Goal: Task Accomplishment & Management: Manage account settings

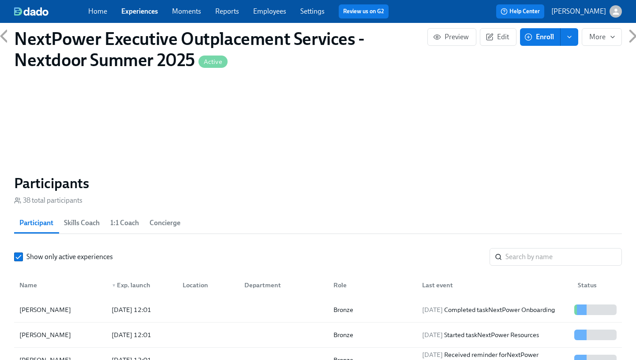
click at [146, 11] on link "Experiences" at bounding box center [139, 11] width 37 height 8
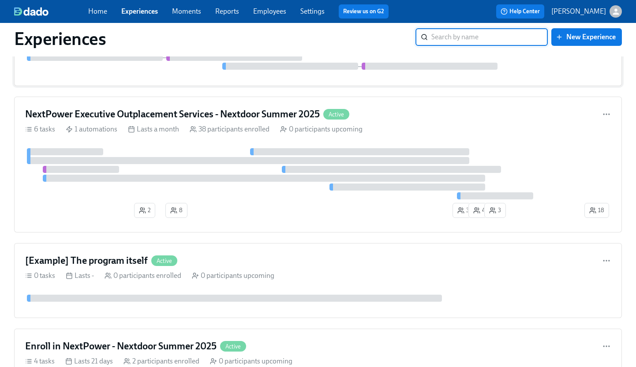
scroll to position [86, 0]
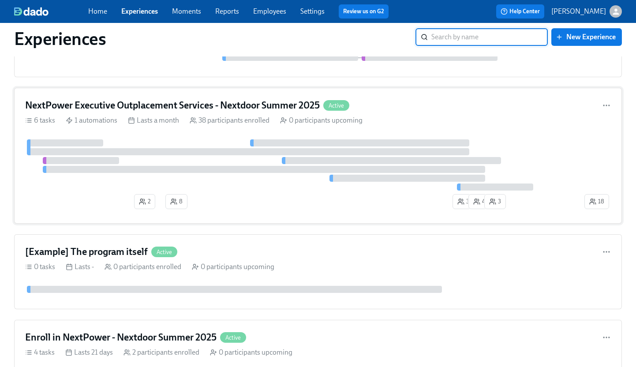
click at [218, 103] on h4 "NextPower Executive Outplacement Services - Nextdoor Summer 2025" at bounding box center [172, 105] width 295 height 13
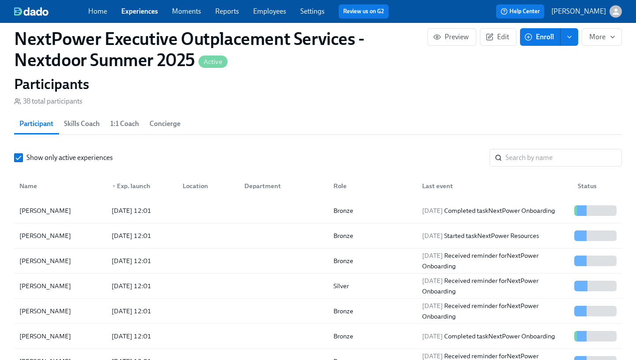
scroll to position [720, 0]
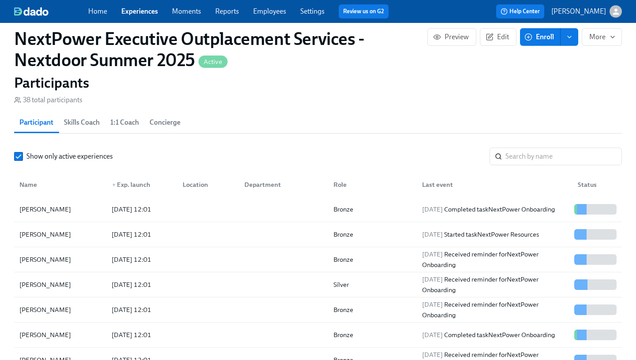
click at [311, 14] on link "Settings" at bounding box center [312, 11] width 24 height 8
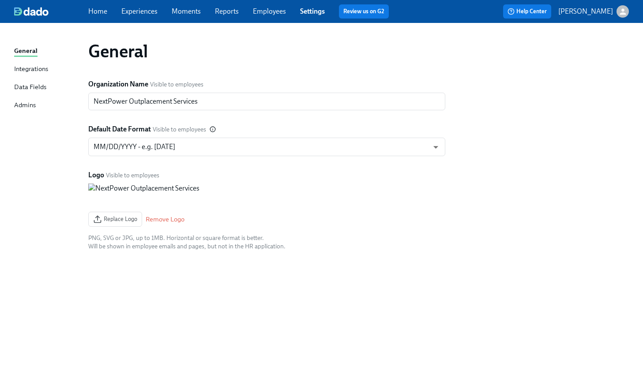
click at [278, 16] on span "Employees" at bounding box center [269, 12] width 33 height 10
click at [235, 11] on link "Reports" at bounding box center [227, 11] width 24 height 8
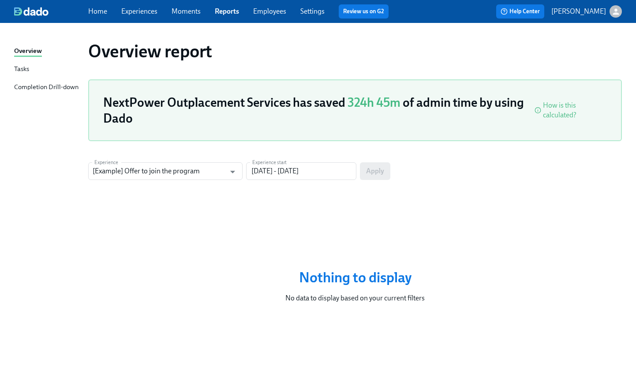
click at [25, 71] on div "Tasks" at bounding box center [21, 69] width 15 height 11
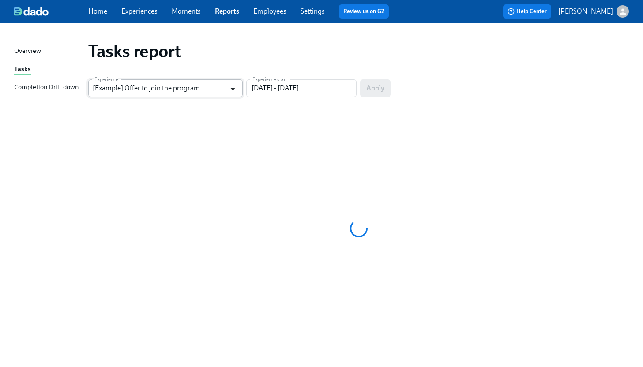
click at [233, 87] on icon "Open" at bounding box center [233, 89] width 12 height 12
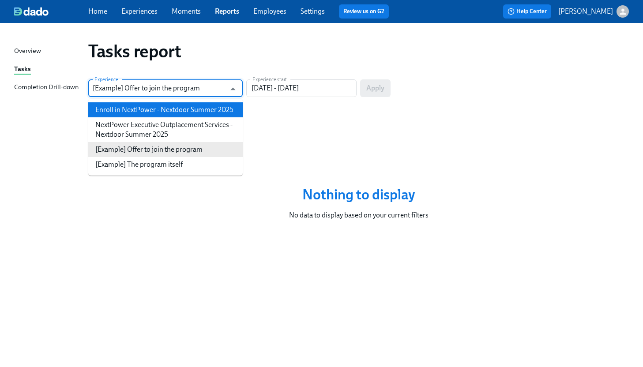
click at [223, 112] on li "Enroll in NextPower - Nextdoor Summer 2025" at bounding box center [165, 109] width 154 height 15
type input "Enroll in NextPower - Nextdoor Summer 2025"
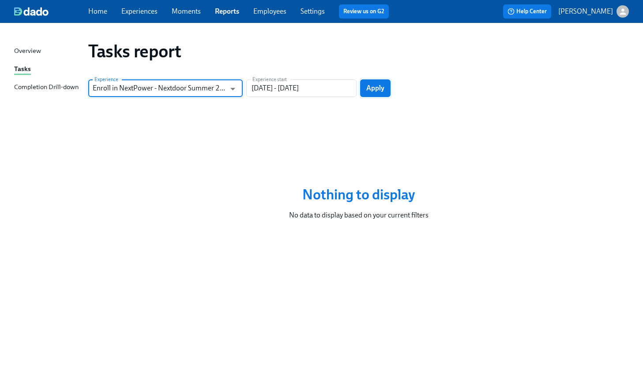
click at [371, 88] on span "Apply" at bounding box center [375, 88] width 18 height 9
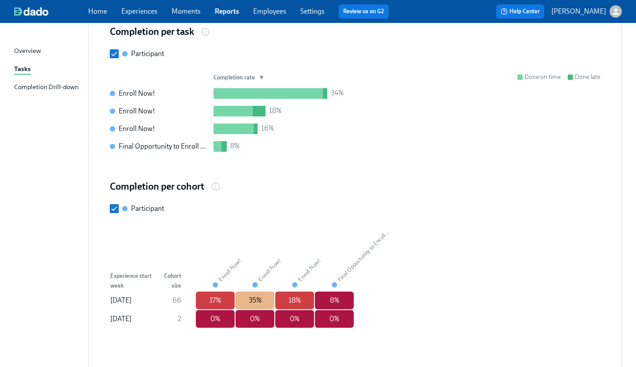
scroll to position [456, 0]
click at [61, 85] on div "Completion Drill-down" at bounding box center [46, 87] width 64 height 11
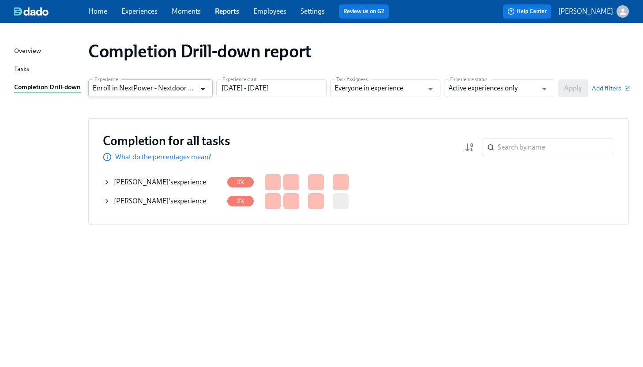
click at [202, 91] on icon "Open" at bounding box center [203, 89] width 12 height 12
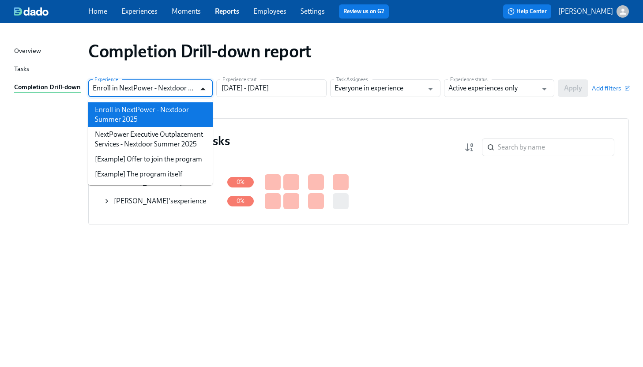
scroll to position [0, 36]
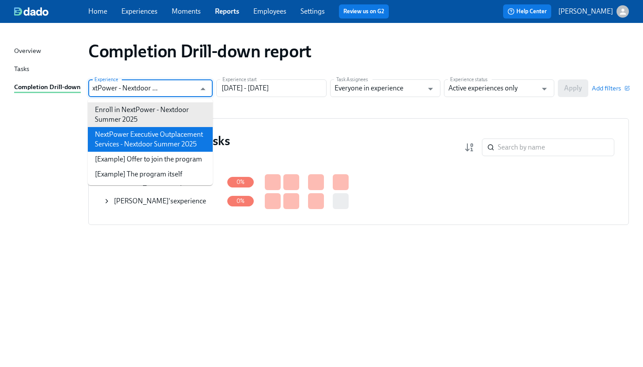
click at [167, 134] on li "NextPower Executive Outplacement Services - Nextdoor Summer 2025" at bounding box center [150, 139] width 125 height 25
type input "NextPower Executive Outplacement Services - Nextdoor Summer 2025"
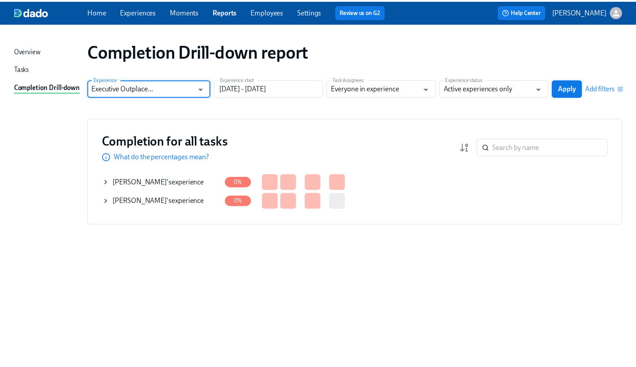
scroll to position [0, 0]
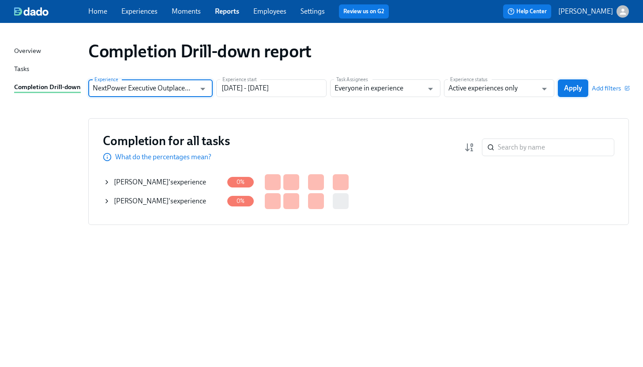
click at [573, 85] on span "Apply" at bounding box center [573, 88] width 18 height 9
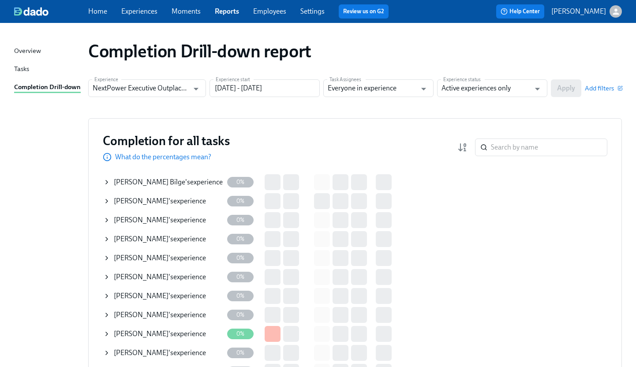
click at [26, 49] on div "Overview" at bounding box center [27, 51] width 27 height 11
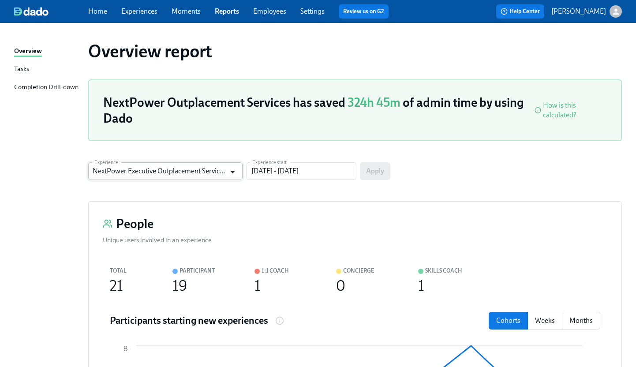
click at [236, 172] on icon "Open" at bounding box center [233, 172] width 12 height 12
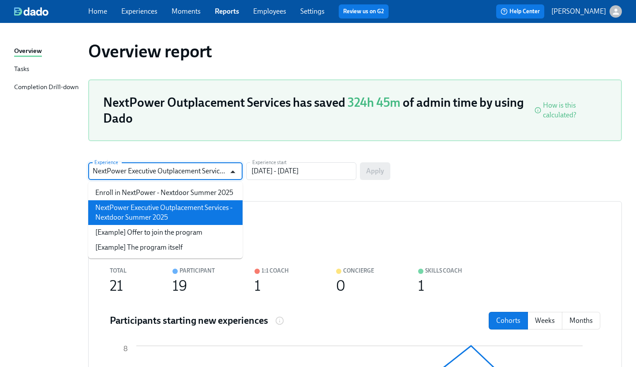
scroll to position [0, 80]
click at [228, 203] on li "NextPower Executive Outplacement Services - Nextdoor Summer 2025" at bounding box center [165, 212] width 154 height 25
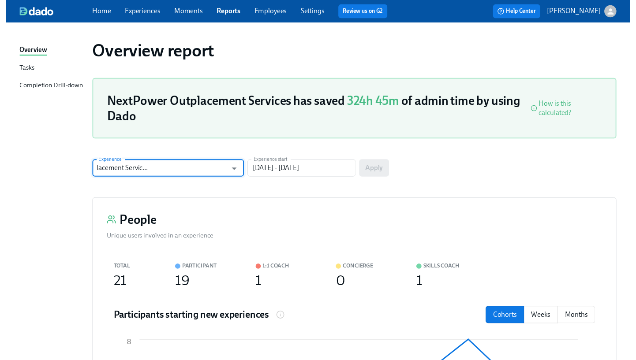
scroll to position [0, 0]
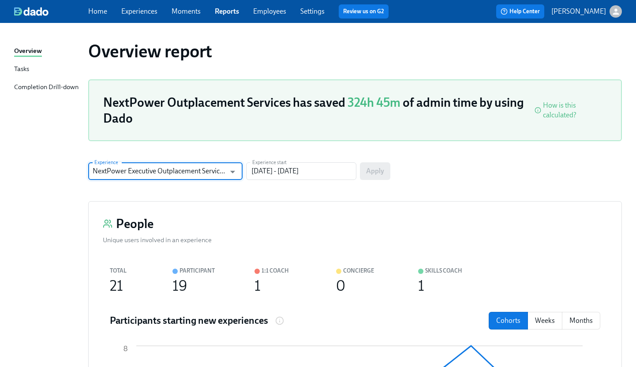
click at [146, 11] on link "Experiences" at bounding box center [139, 11] width 36 height 8
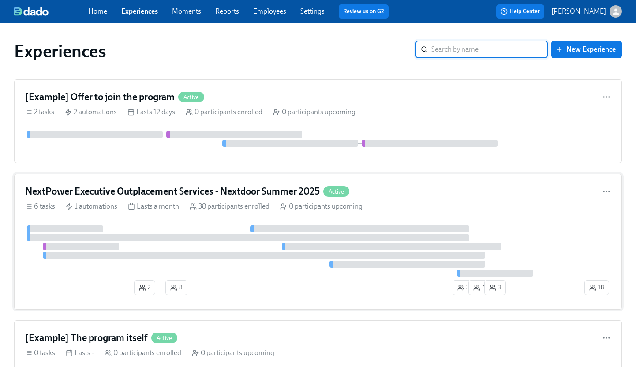
click at [146, 191] on h4 "NextPower Executive Outplacement Services - Nextdoor Summer 2025" at bounding box center [172, 191] width 295 height 13
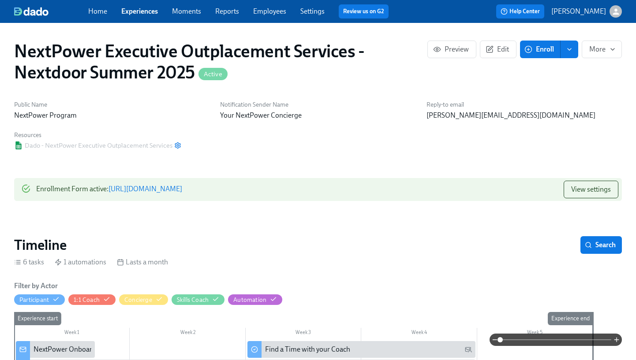
scroll to position [0, 3203]
click at [577, 191] on span "View settings" at bounding box center [591, 189] width 40 height 9
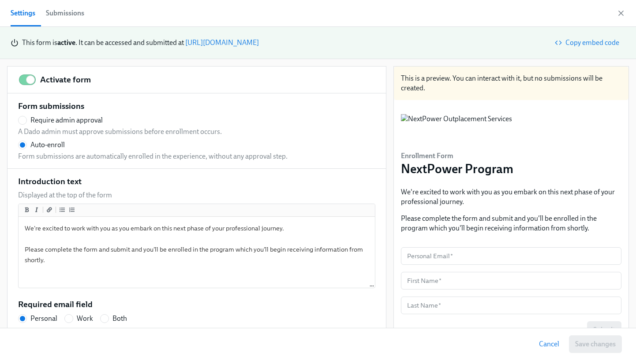
click at [55, 11] on div "Submissions" at bounding box center [65, 13] width 38 height 12
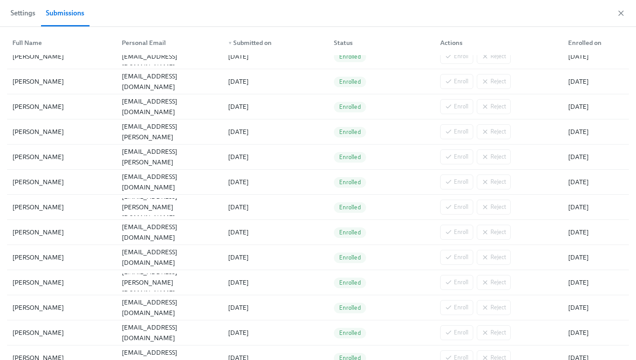
scroll to position [365, 0]
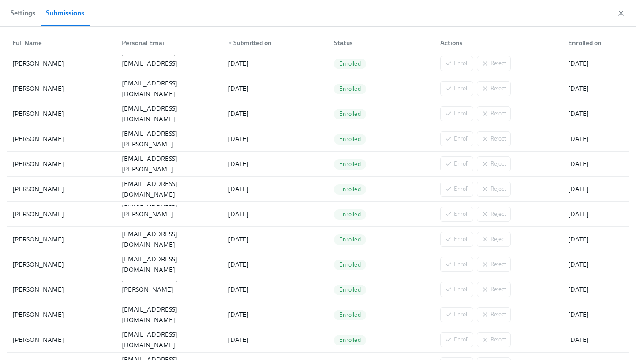
click at [26, 16] on span "Settings" at bounding box center [23, 13] width 25 height 12
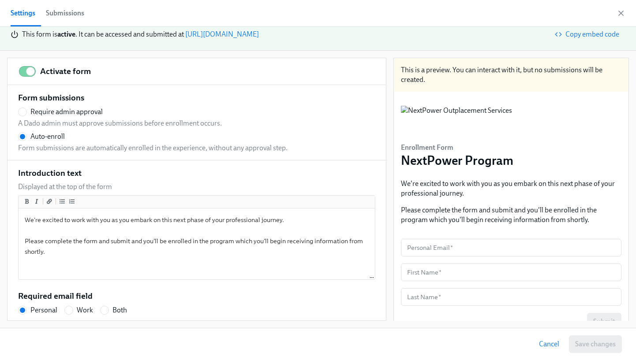
scroll to position [8, 0]
click at [624, 16] on icon "button" at bounding box center [621, 13] width 9 height 9
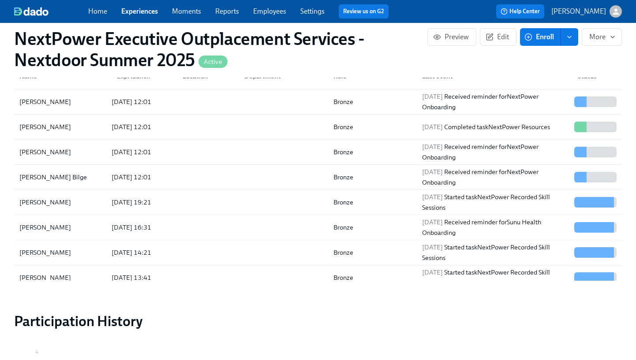
scroll to position [151, 0]
